Goal: Task Accomplishment & Management: Manage account settings

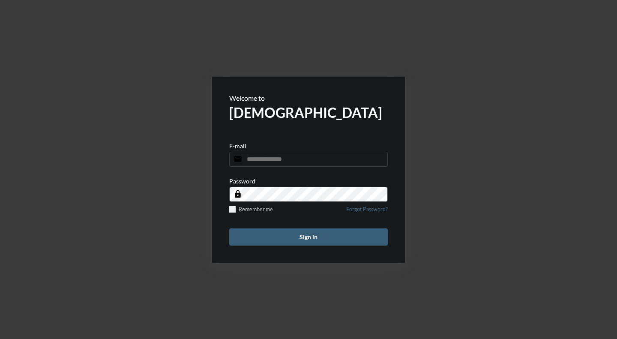
type input "**********"
click at [336, 237] on button "Sign in" at bounding box center [308, 236] width 158 height 17
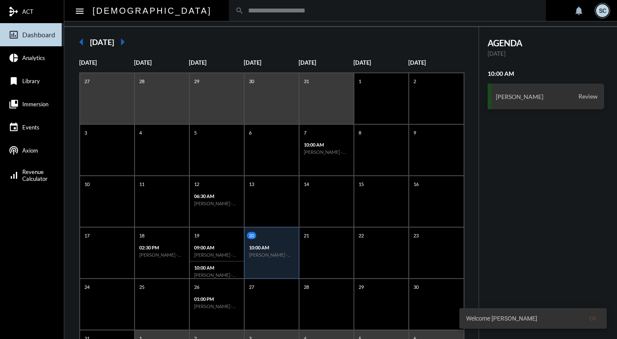
scroll to position [125, 0]
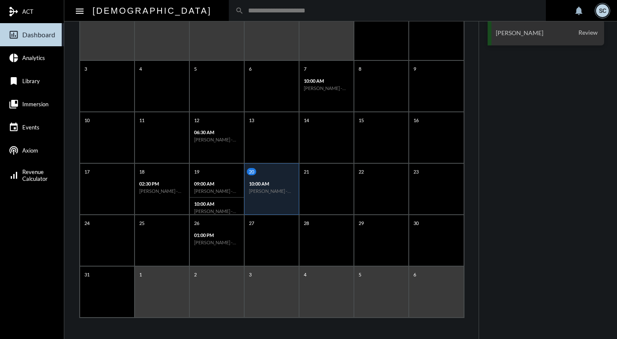
click at [203, 245] on h6 "[PERSON_NAME] - Review" at bounding box center [216, 242] width 45 height 6
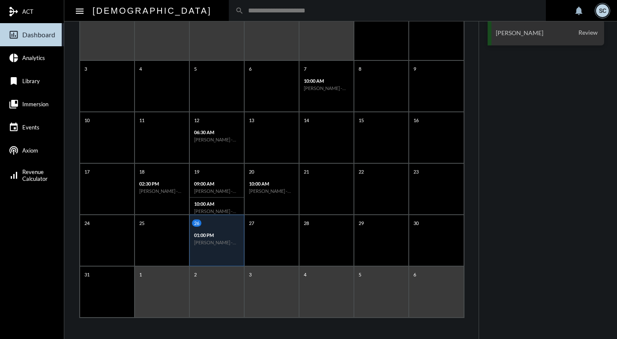
scroll to position [0, 0]
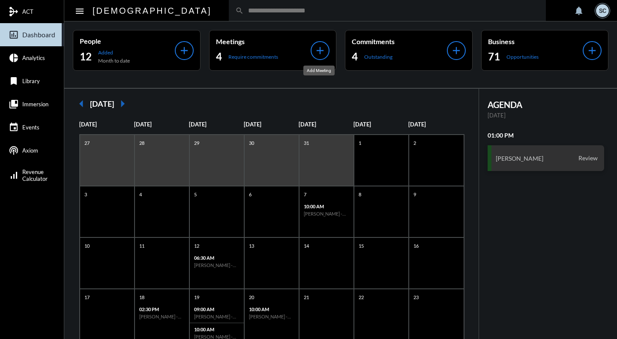
click at [315, 46] on mat-icon "add" at bounding box center [320, 51] width 12 height 12
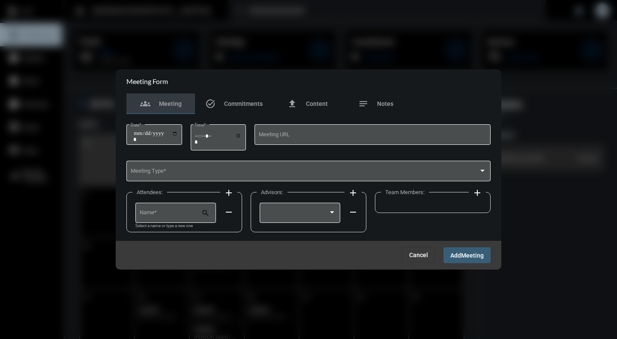
click at [178, 131] on input "Date *" at bounding box center [155, 136] width 45 height 12
type input "**********"
click at [242, 136] on input "Time *" at bounding box center [217, 138] width 47 height 12
type input "*****"
click at [381, 227] on div "Attendees: add Name * search Select a name or type a new one remove Advisors: a…" at bounding box center [308, 215] width 364 height 51
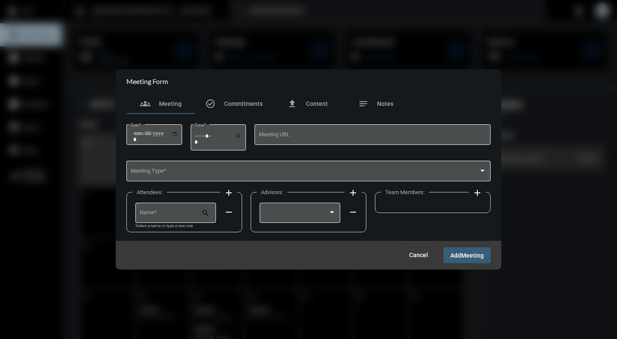
click at [210, 169] on div "Meeting Type *" at bounding box center [309, 170] width 356 height 22
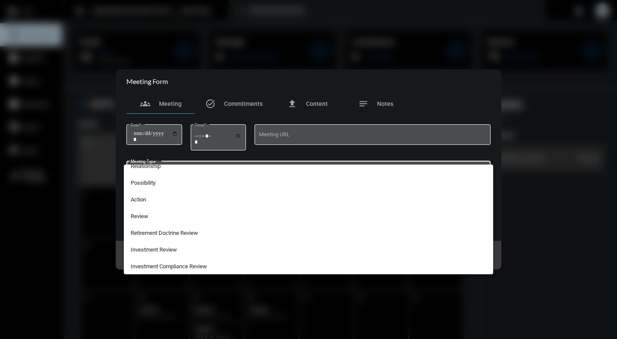
scroll to position [224, 0]
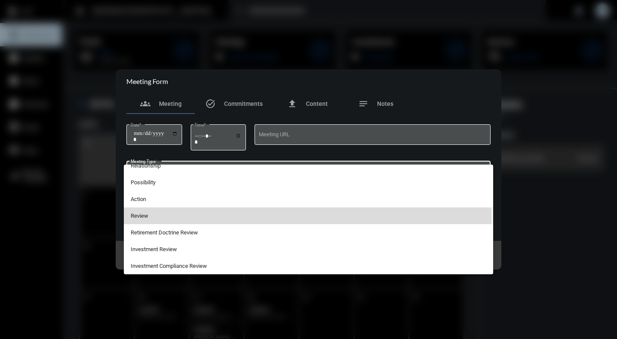
click at [144, 217] on span "Review" at bounding box center [309, 215] width 356 height 17
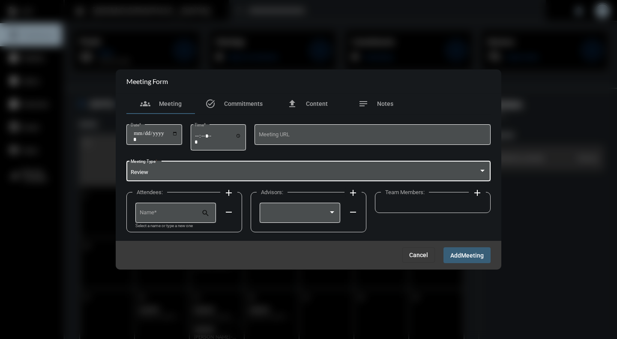
click at [161, 213] on input "Name *" at bounding box center [171, 214] width 62 height 6
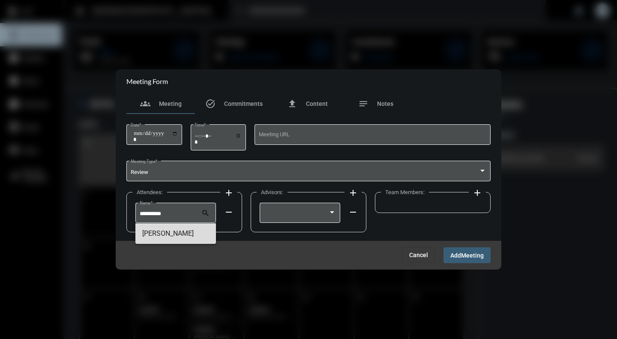
click at [166, 232] on span "[PERSON_NAME]" at bounding box center [175, 233] width 67 height 21
type input "**********"
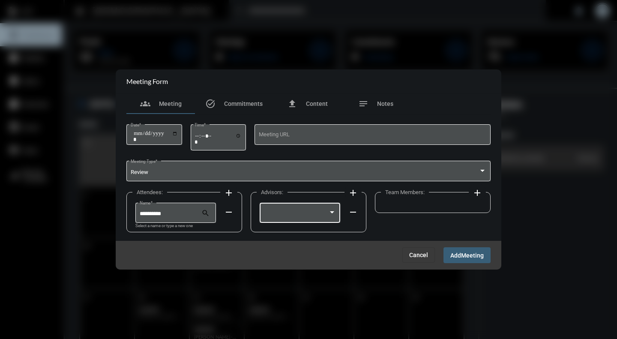
click at [283, 213] on div at bounding box center [296, 214] width 65 height 6
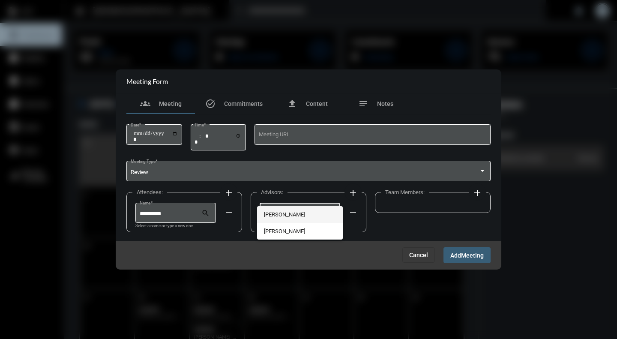
click at [282, 216] on span "[PERSON_NAME]" at bounding box center [300, 214] width 72 height 17
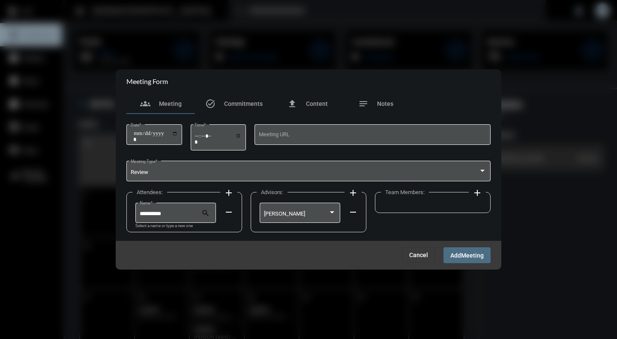
click at [462, 256] on span "Meeting" at bounding box center [472, 255] width 23 height 7
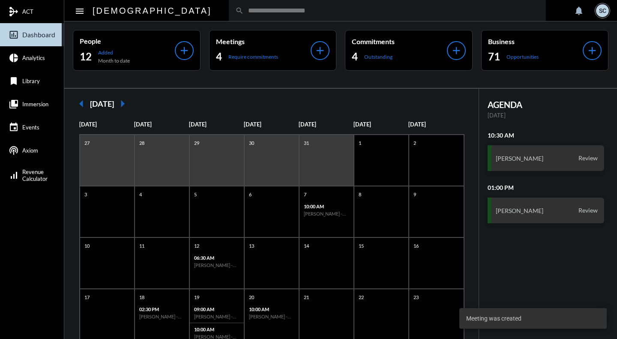
click at [407, 62] on div "4 Outstanding" at bounding box center [399, 57] width 95 height 14
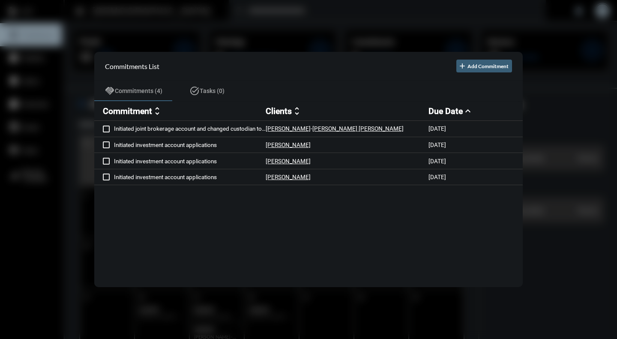
click at [303, 37] on div at bounding box center [308, 169] width 617 height 339
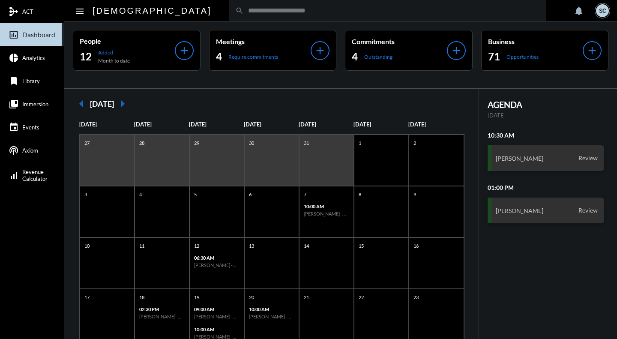
click at [302, 48] on div "Meetings 4 Require commitments" at bounding box center [263, 50] width 95 height 26
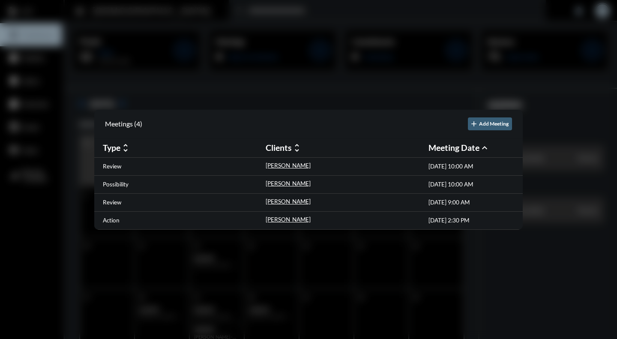
click at [111, 222] on p "Action" at bounding box center [111, 220] width 17 height 7
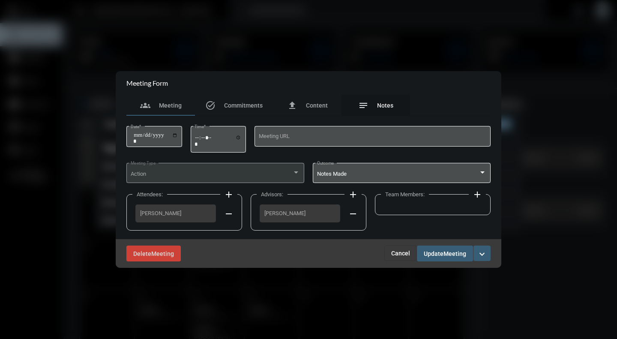
click at [384, 103] on span "Notes" at bounding box center [385, 105] width 16 height 7
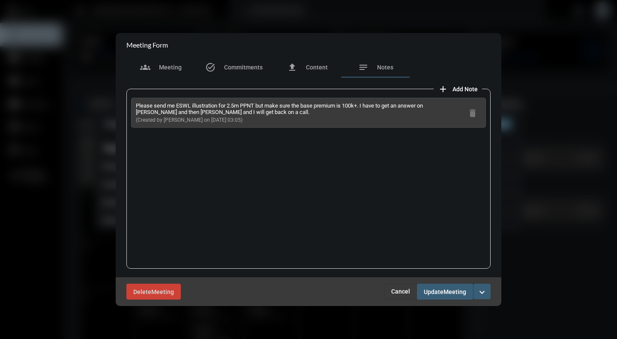
click at [483, 295] on mat-icon "expand_more" at bounding box center [482, 292] width 10 height 10
click at [442, 314] on section "checkmark Complete" at bounding box center [445, 309] width 90 height 17
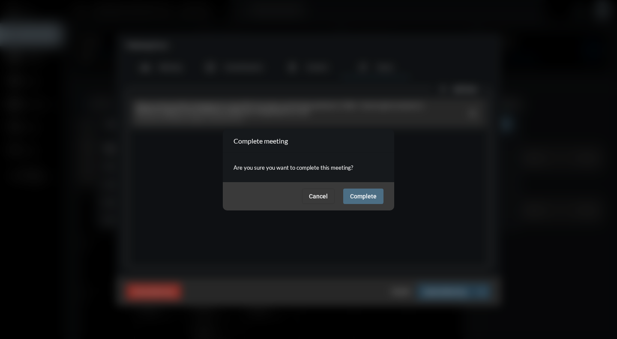
click at [361, 196] on span "Complete" at bounding box center [363, 196] width 27 height 7
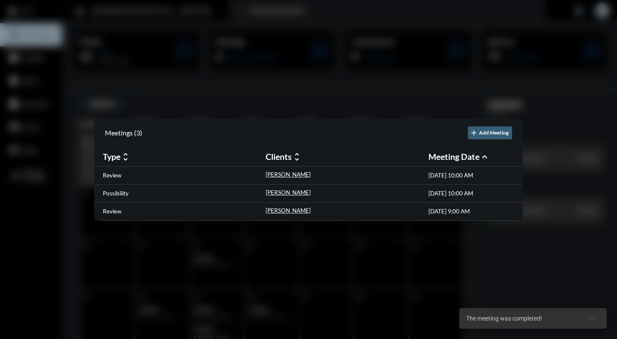
click at [102, 209] on div "Review [PERSON_NAME] [DATE] 9:00 AM" at bounding box center [308, 212] width 428 height 18
click at [106, 210] on p "Review" at bounding box center [112, 211] width 18 height 7
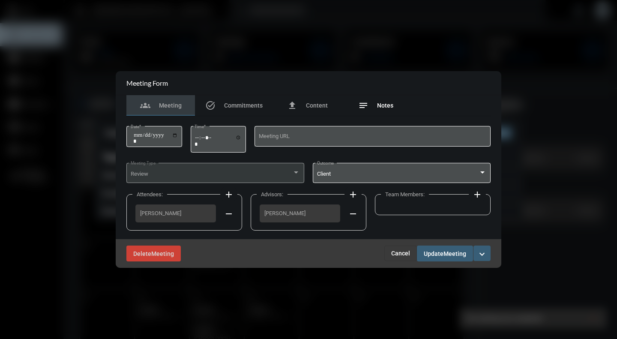
click at [387, 107] on span "Notes" at bounding box center [385, 105] width 16 height 7
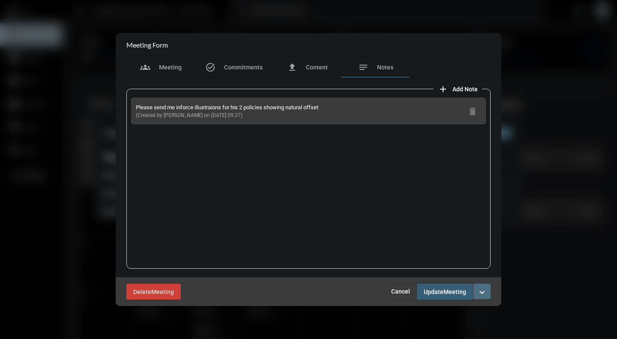
click at [479, 291] on mat-icon "expand_more" at bounding box center [482, 292] width 10 height 10
click at [423, 308] on p "Complete" at bounding box center [432, 309] width 26 height 7
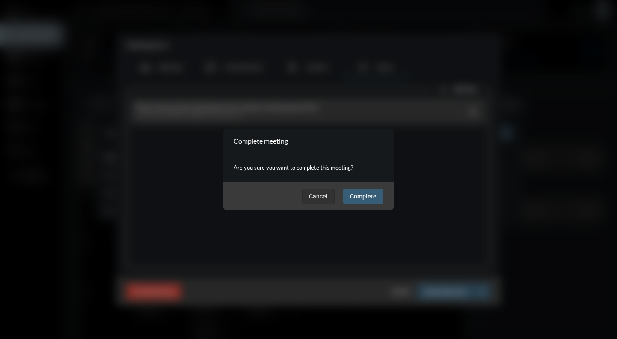
click at [373, 198] on span "Complete" at bounding box center [363, 196] width 27 height 7
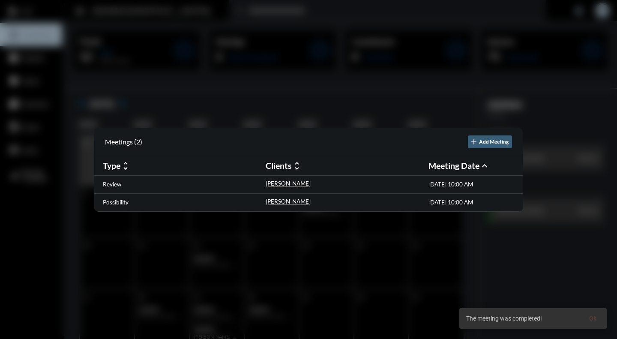
click at [119, 204] on p "Possibility" at bounding box center [116, 202] width 26 height 7
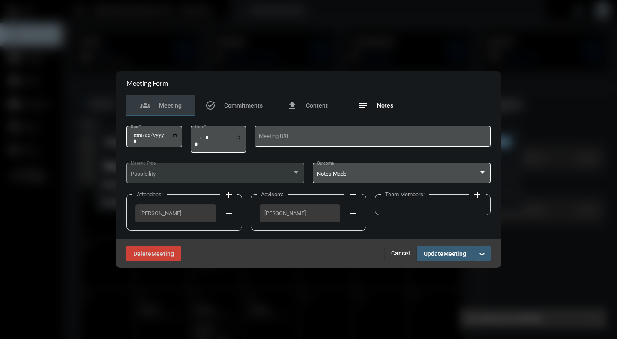
click at [384, 107] on span "Notes" at bounding box center [385, 105] width 16 height 7
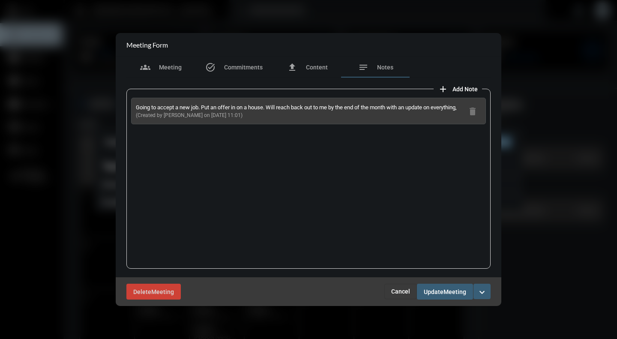
click at [486, 294] on mat-icon "expand_more" at bounding box center [482, 292] width 10 height 10
click at [429, 309] on p "Complete" at bounding box center [432, 309] width 26 height 7
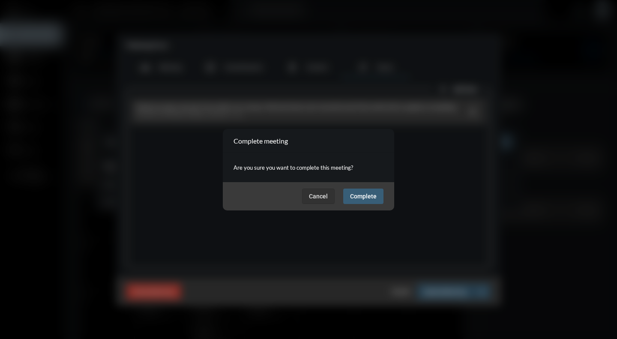
click at [364, 194] on span "Complete" at bounding box center [363, 196] width 27 height 7
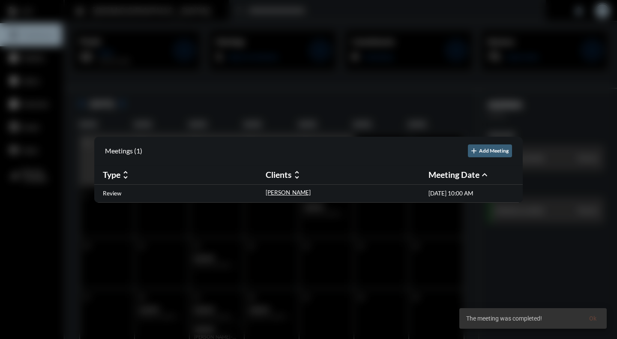
click at [113, 190] on p "Review" at bounding box center [112, 193] width 18 height 7
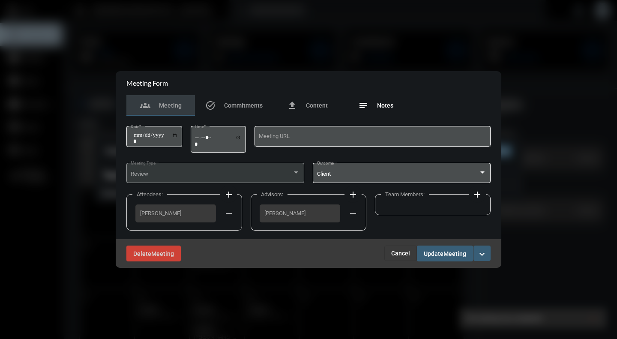
click at [386, 106] on span "Notes" at bounding box center [385, 105] width 16 height 7
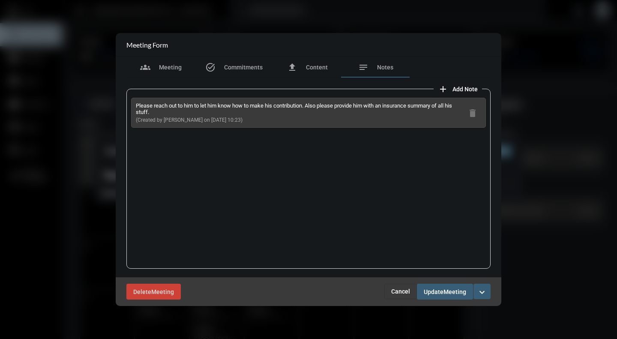
click at [563, 226] on div at bounding box center [308, 169] width 617 height 339
click at [397, 294] on span "Cancel" at bounding box center [400, 291] width 19 height 7
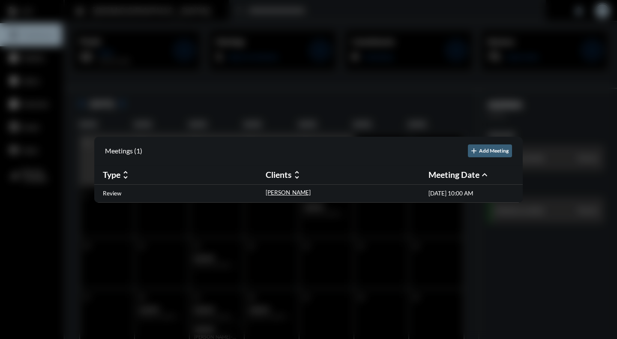
click at [267, 19] on div at bounding box center [308, 169] width 617 height 339
